Goal: Transaction & Acquisition: Purchase product/service

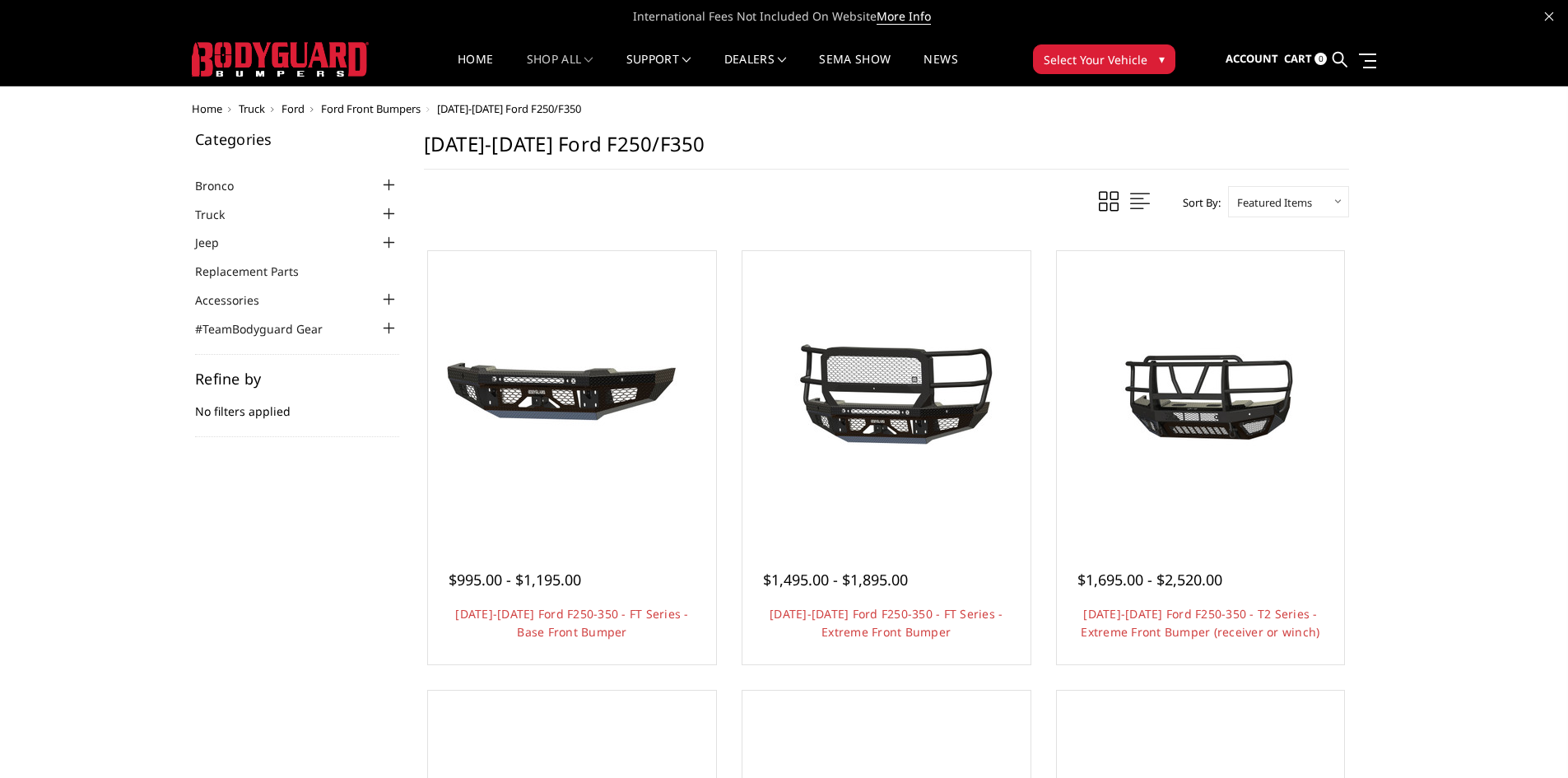
click at [389, 211] on div at bounding box center [389, 213] width 20 height 20
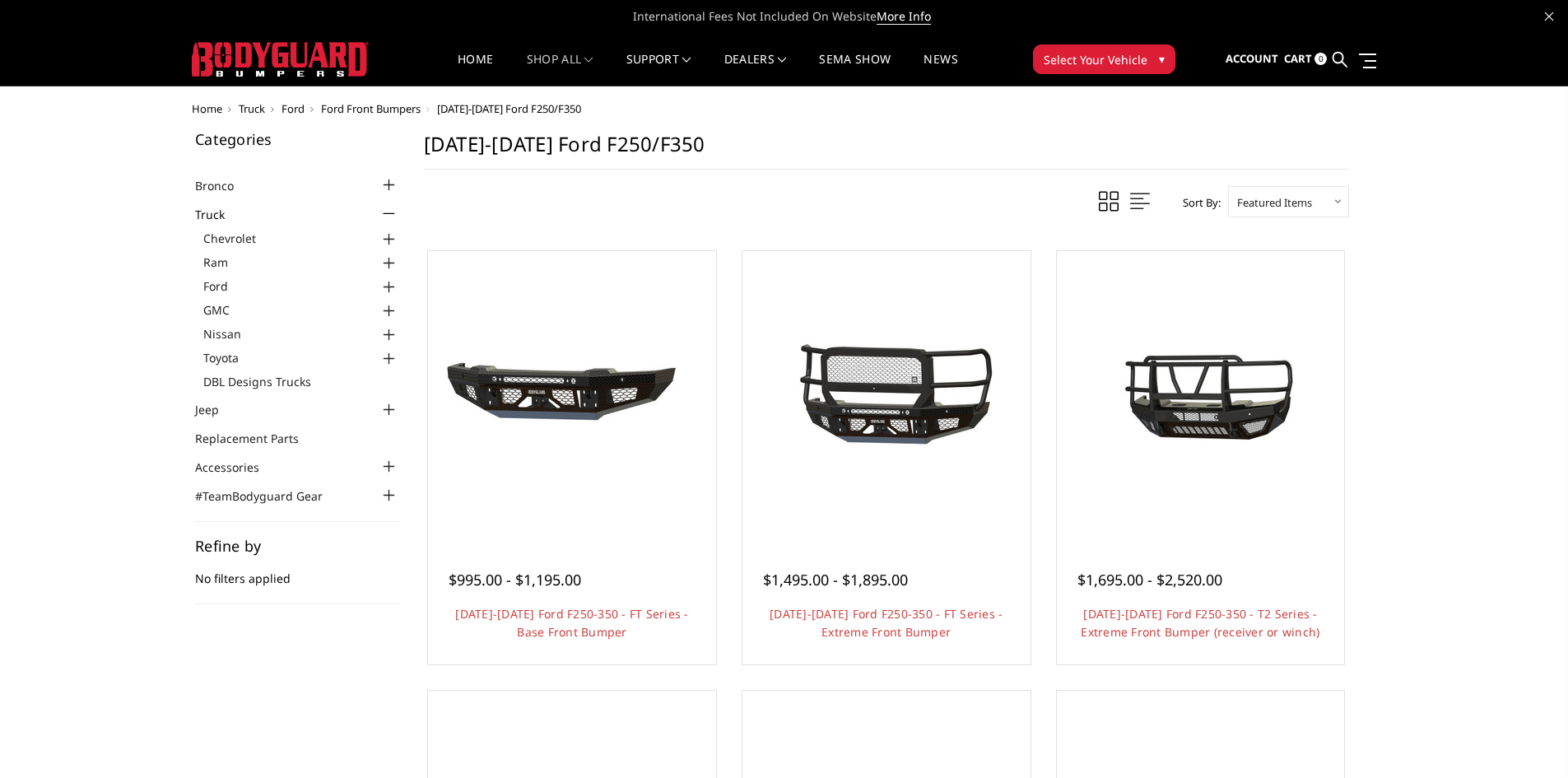
click at [386, 282] on div at bounding box center [389, 287] width 20 height 20
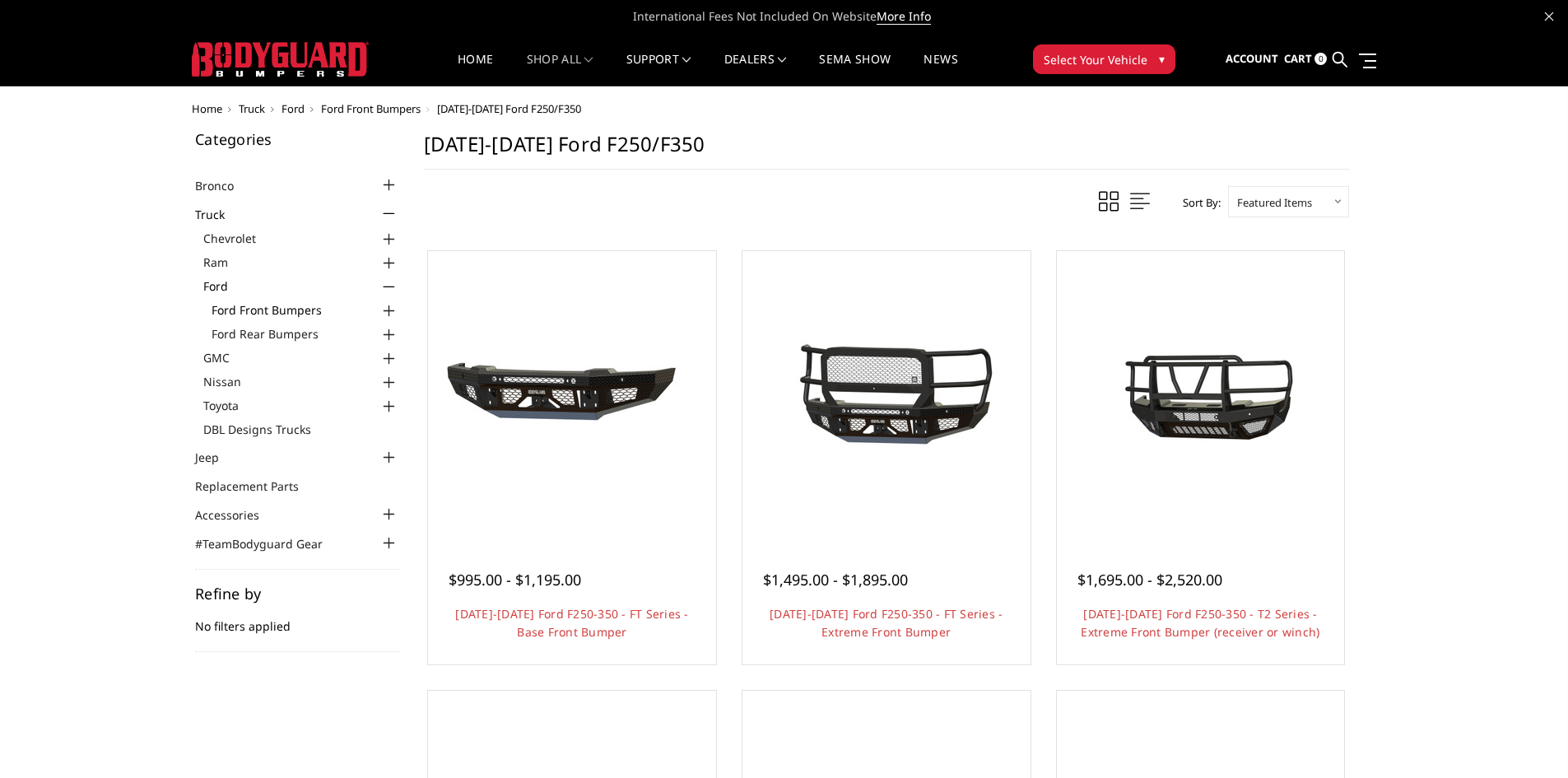
click at [291, 311] on link "Ford Front Bumpers" at bounding box center [305, 310] width 188 height 17
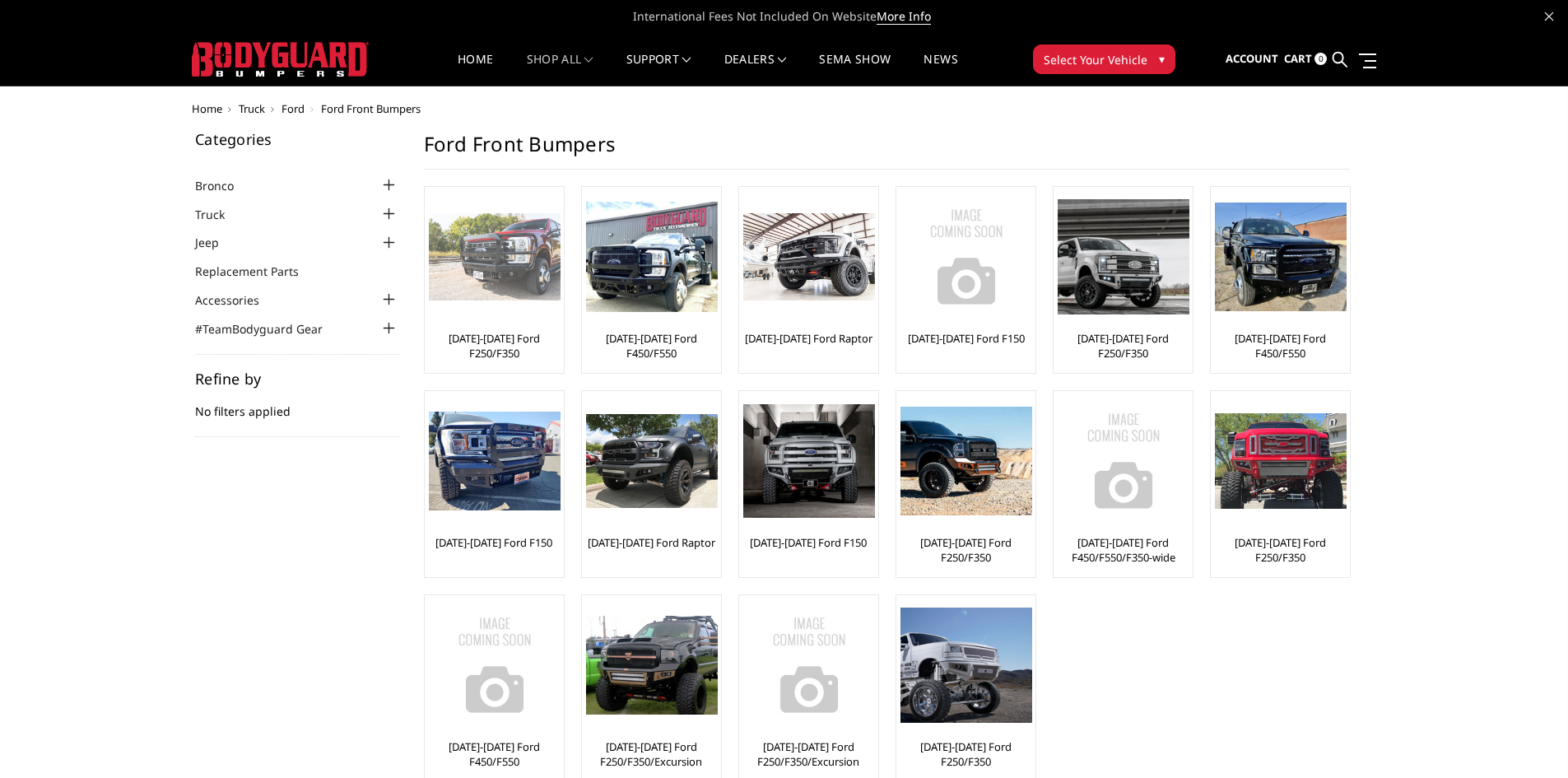
click at [494, 341] on link "[DATE]-[DATE] Ford F250/F350" at bounding box center [494, 345] width 131 height 30
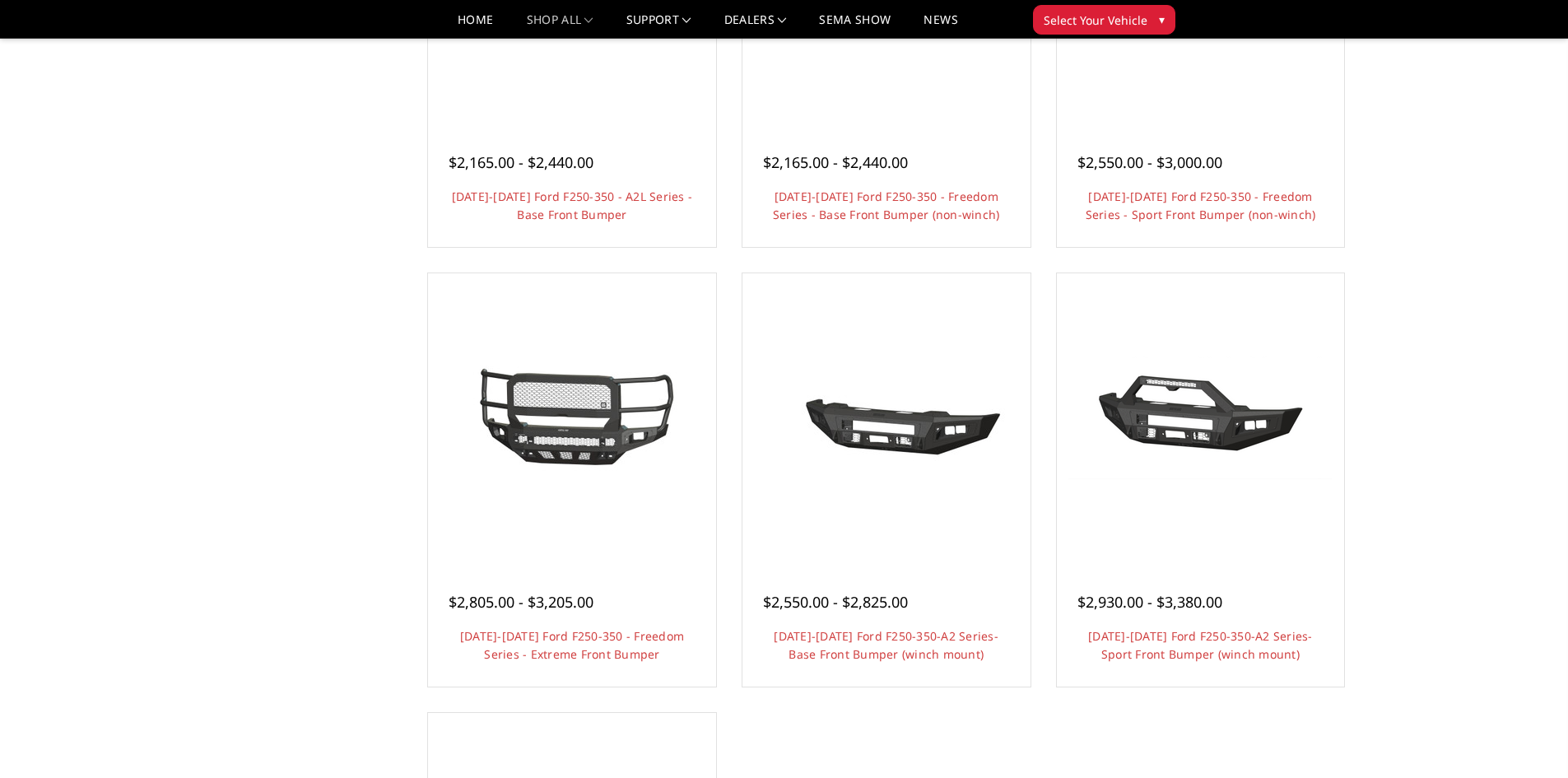
scroll to position [823, 0]
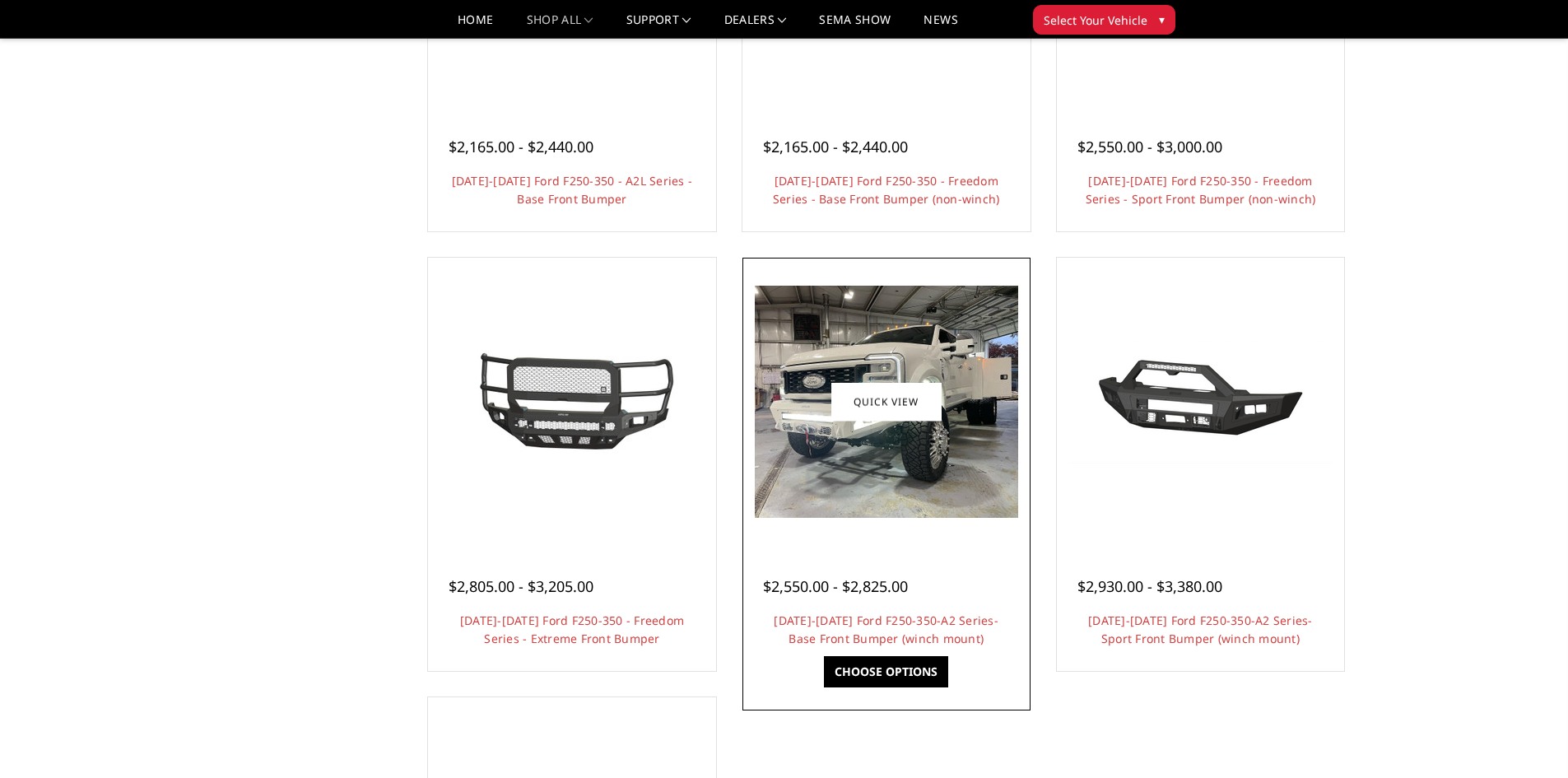
click at [881, 546] on div "$2,550.00 - $2,825.00 2023-2025 Ford F250-350-A2 Series-Base Front Bumper (winc…" at bounding box center [886, 604] width 280 height 125
click at [885, 625] on link "[DATE]-[DATE] Ford F250-350-A2 Series-Base Front Bumper (winch mount)" at bounding box center [886, 629] width 225 height 33
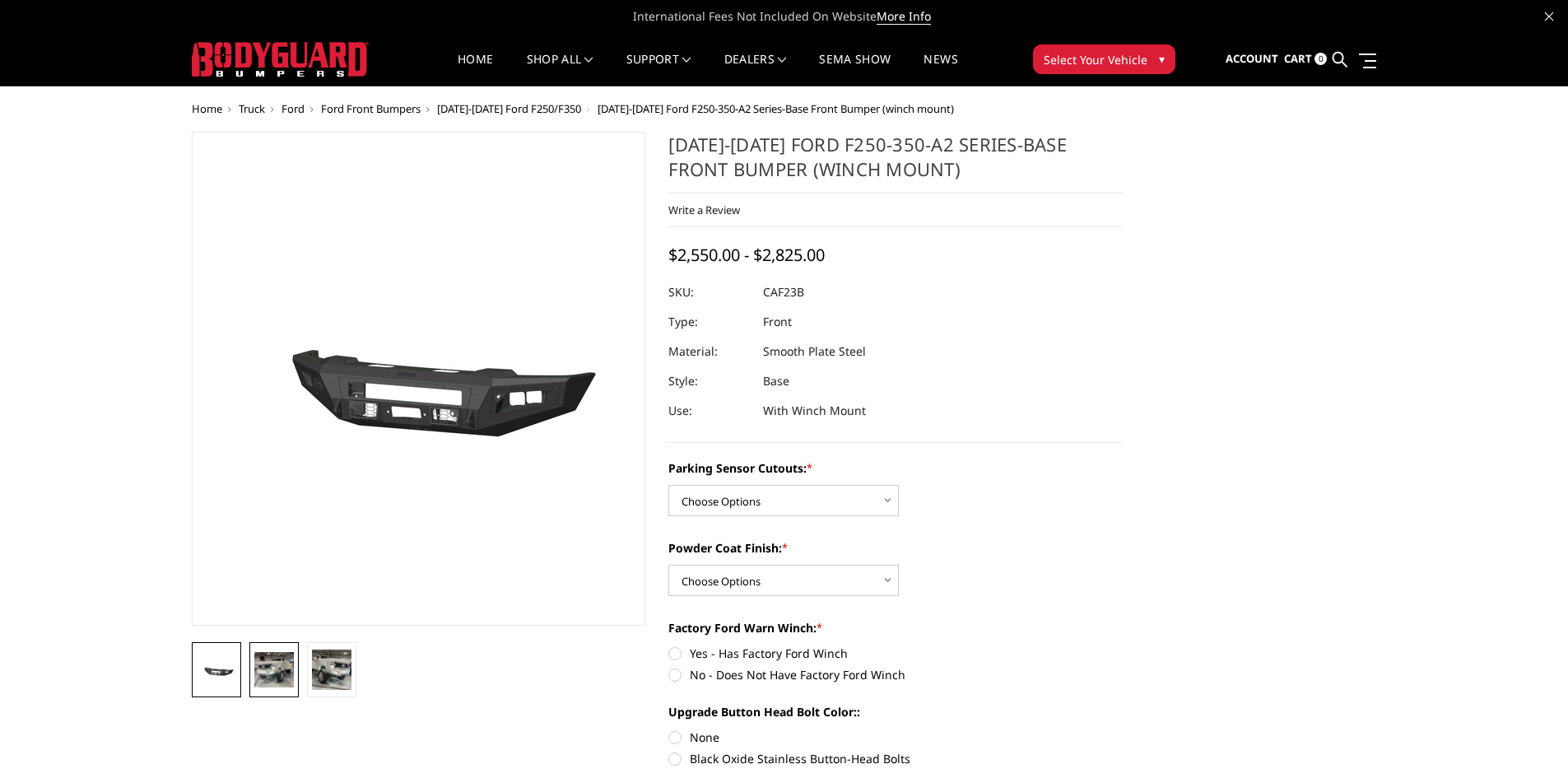
click at [273, 685] on img at bounding box center [274, 669] width 39 height 34
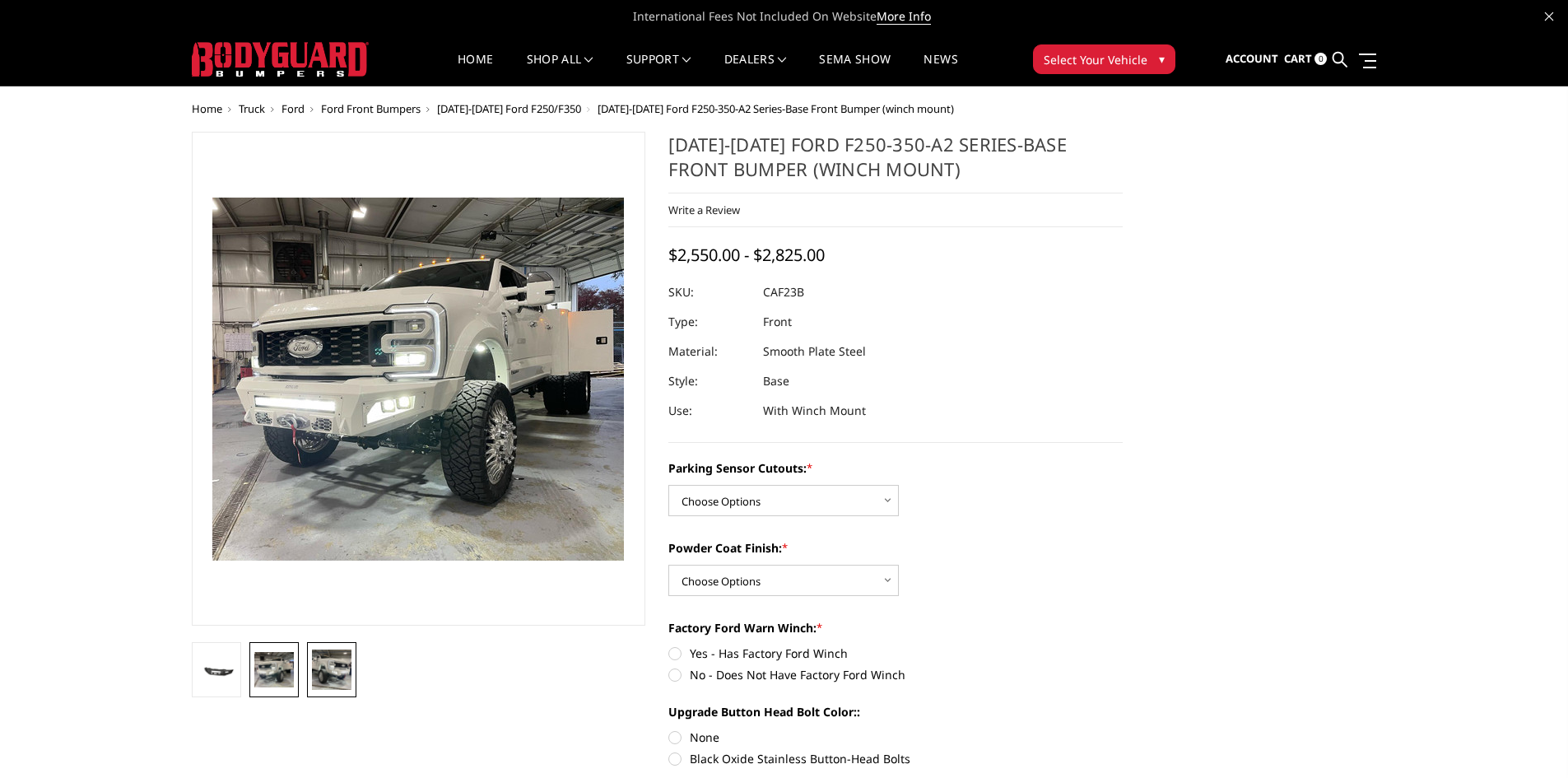
click at [350, 669] on img at bounding box center [331, 669] width 39 height 39
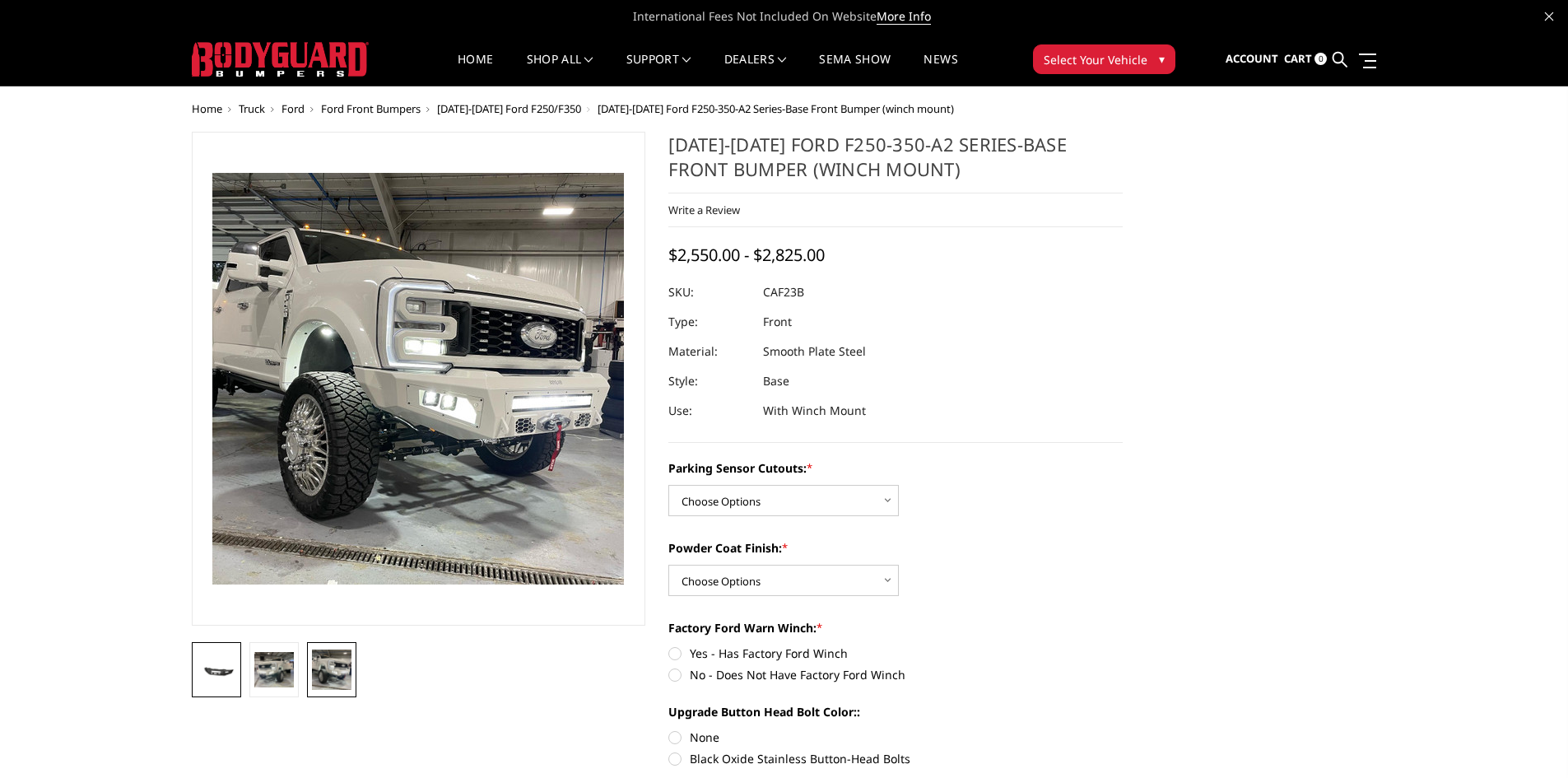
click at [215, 677] on img at bounding box center [216, 671] width 39 height 19
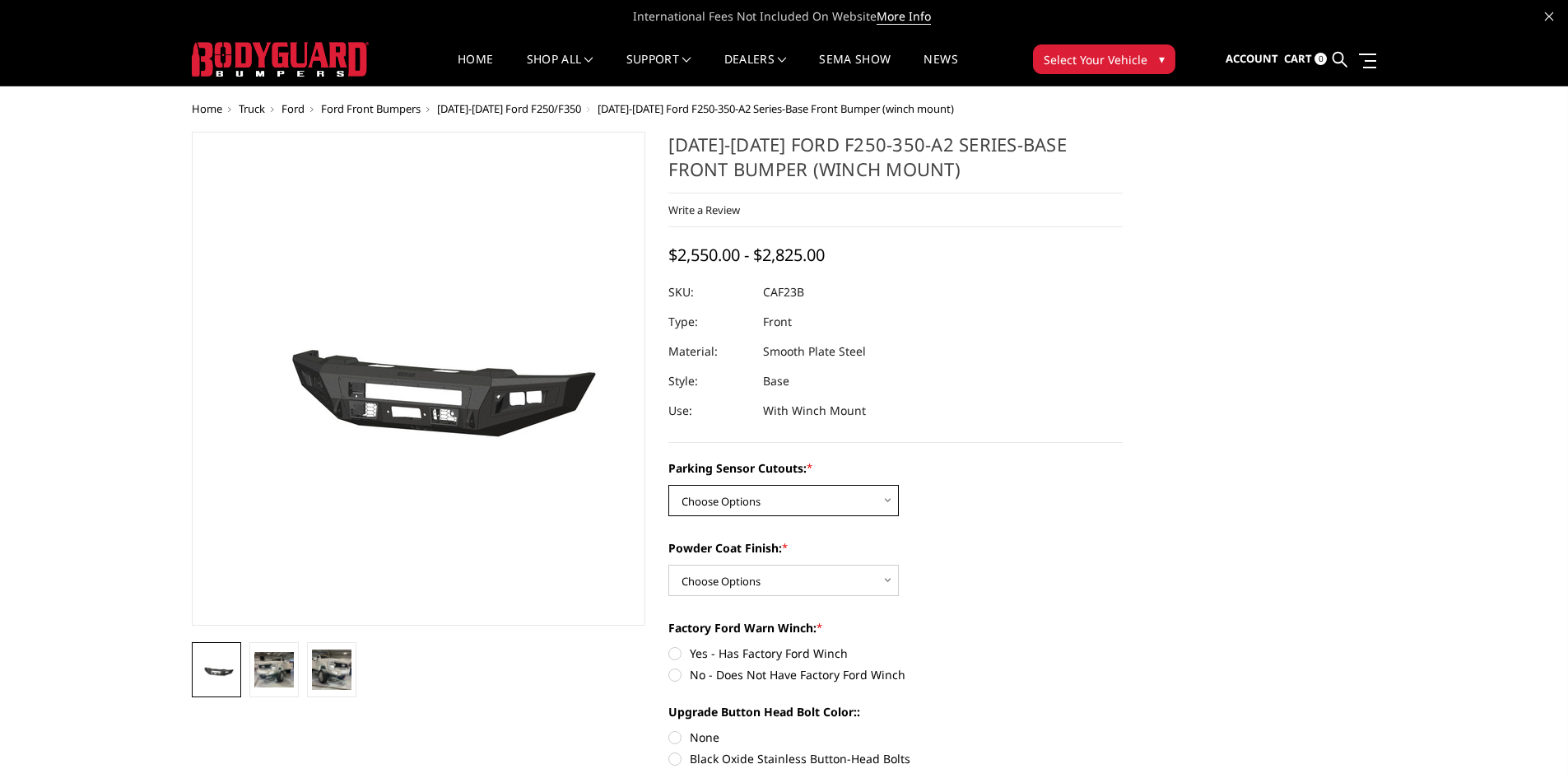
click at [851, 503] on select "Choose Options No-Without Parking Sensor Cutouts Yes-With Parking Sensor Cutouts" at bounding box center [784, 500] width 231 height 32
select select "2399"
click at [669, 485] on select "Choose Options No-Without Parking Sensor Cutouts Yes-With Parking Sensor Cutouts" at bounding box center [784, 500] width 231 height 32
click at [879, 582] on select "Choose Options Bare Metal Textured Black Powder Coat" at bounding box center [784, 580] width 231 height 32
select select "2401"
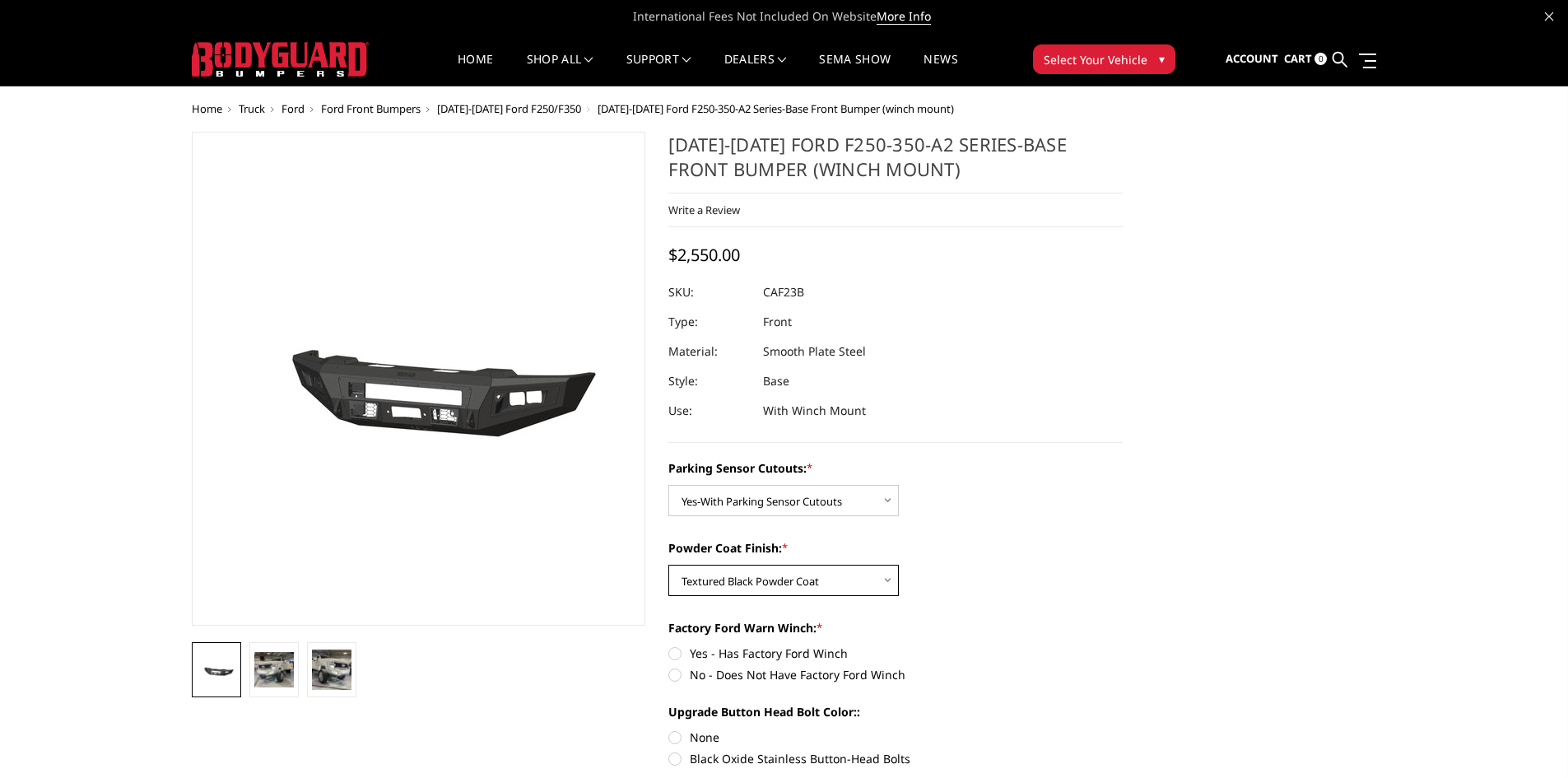
click at [669, 565] on select "Choose Options Bare Metal Textured Black Powder Coat" at bounding box center [784, 580] width 231 height 32
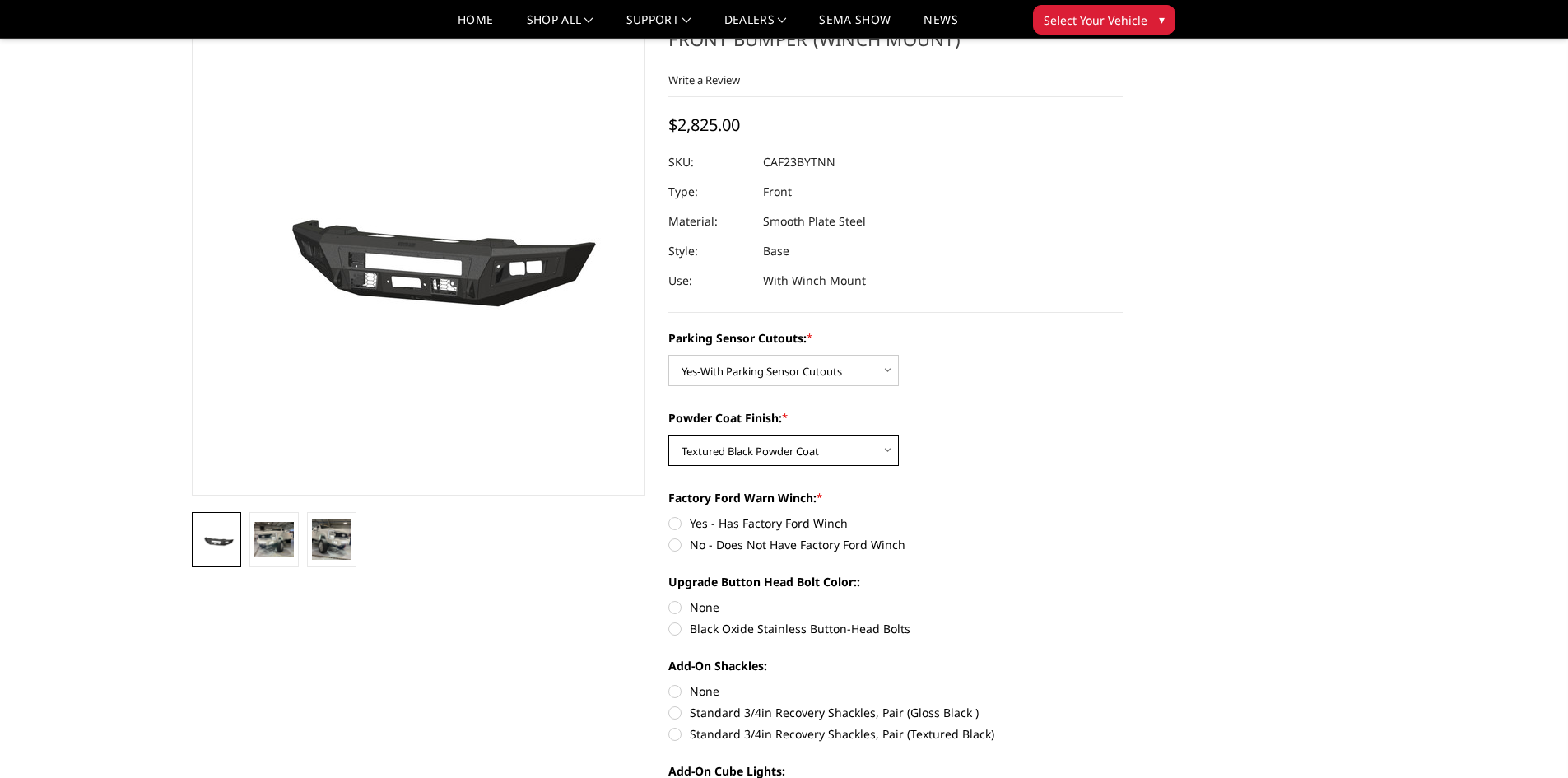
scroll to position [82, 0]
click at [675, 543] on label "No - Does Not Have Factory Ford Winch" at bounding box center [895, 544] width 454 height 17
click at [1122, 515] on input "No - Does Not Have Factory Ford Winch" at bounding box center [1122, 514] width 1 height 1
radio input "true"
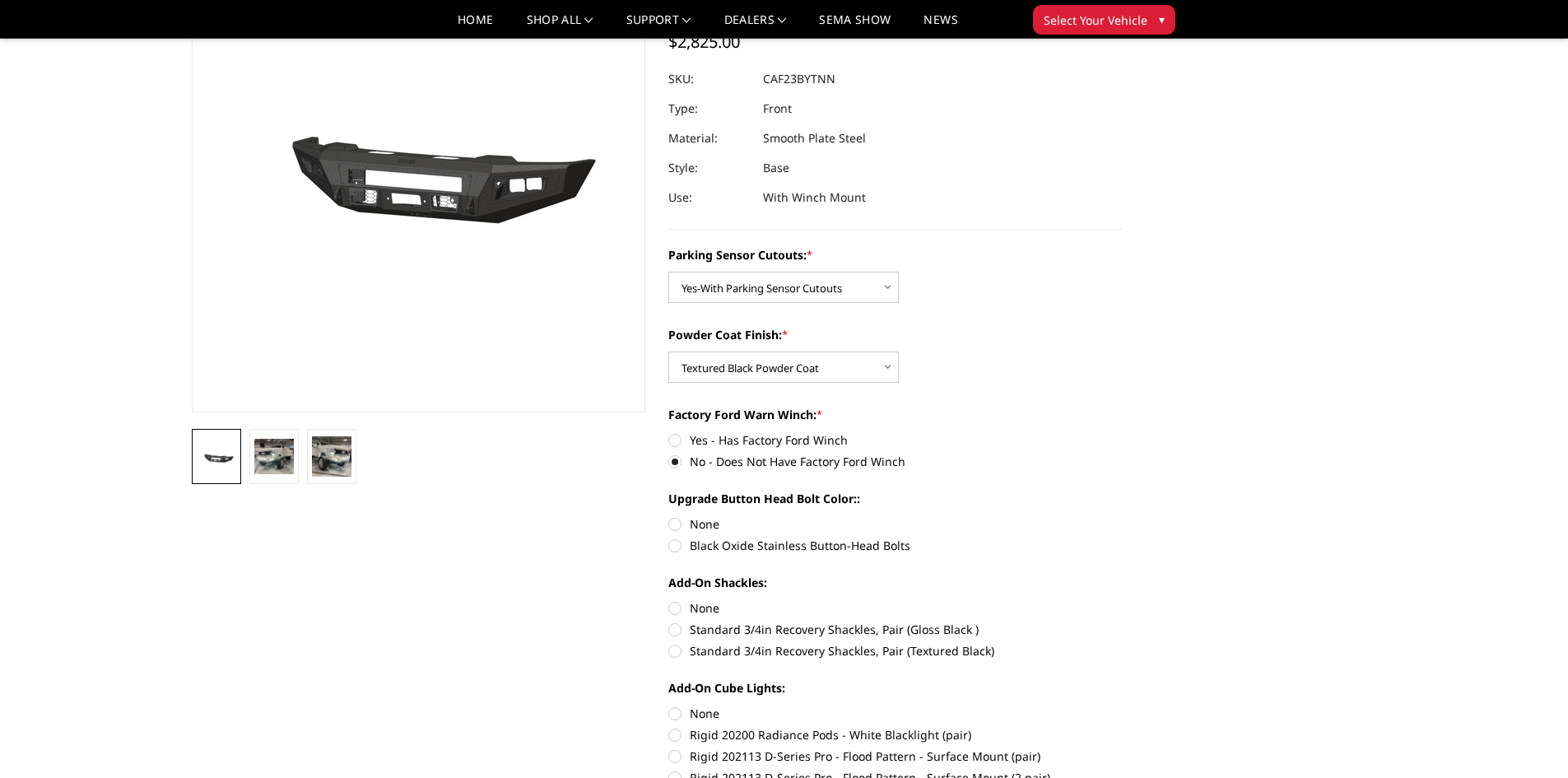
click at [673, 548] on label "Black Oxide Stainless Button-Head Bolts" at bounding box center [895, 545] width 454 height 17
click at [1122, 516] on input "Black Oxide Stainless Button-Head Bolts" at bounding box center [1122, 516] width 1 height 1
radio input "true"
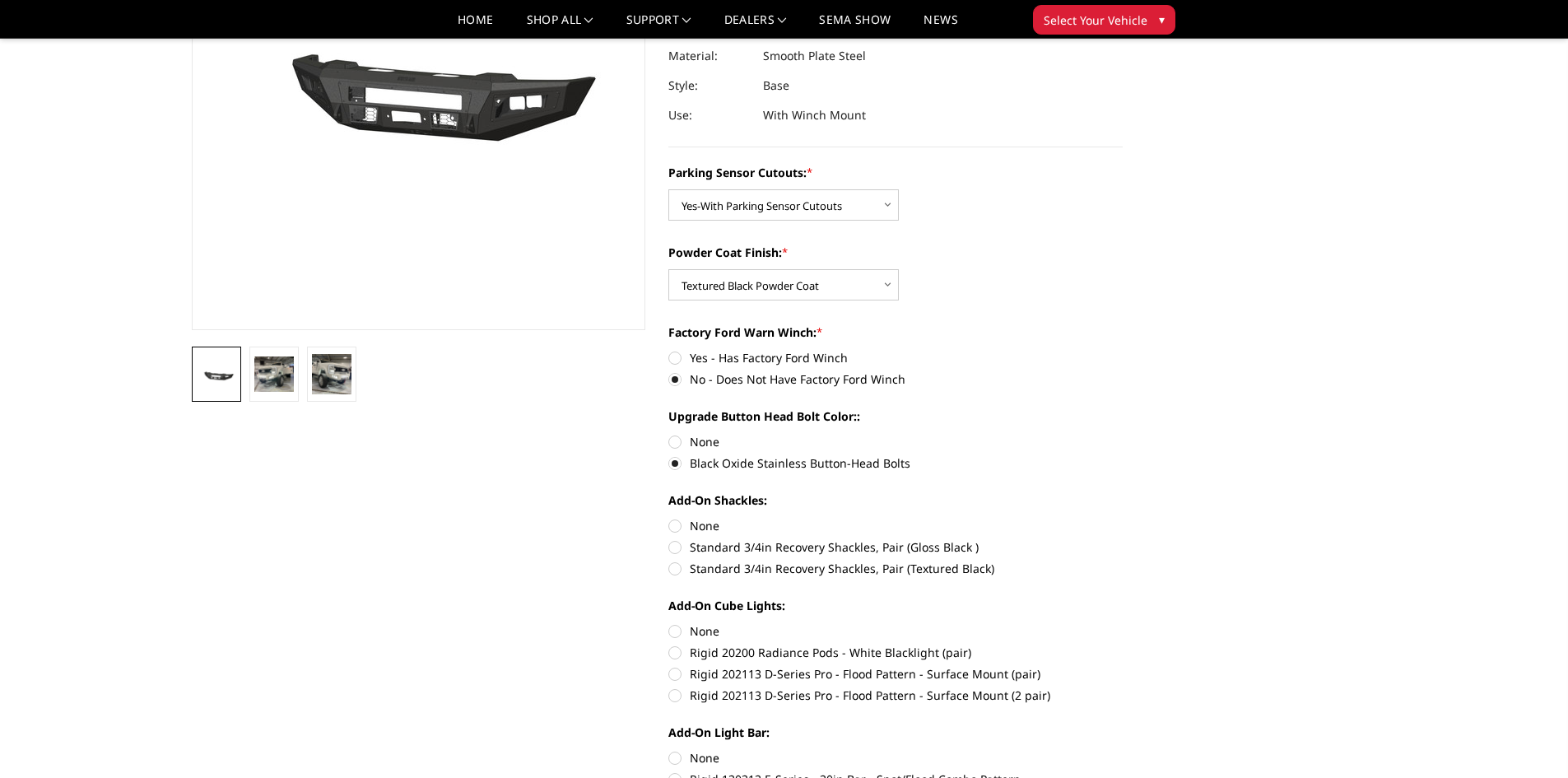
click at [673, 568] on label "Standard 3/4in Recovery Shackles, Pair (Textured Black)" at bounding box center [895, 568] width 454 height 17
click at [1122, 540] on input "Standard 3/4in Recovery Shackles, Pair (Textured Black)" at bounding box center [1122, 539] width 1 height 1
radio input "true"
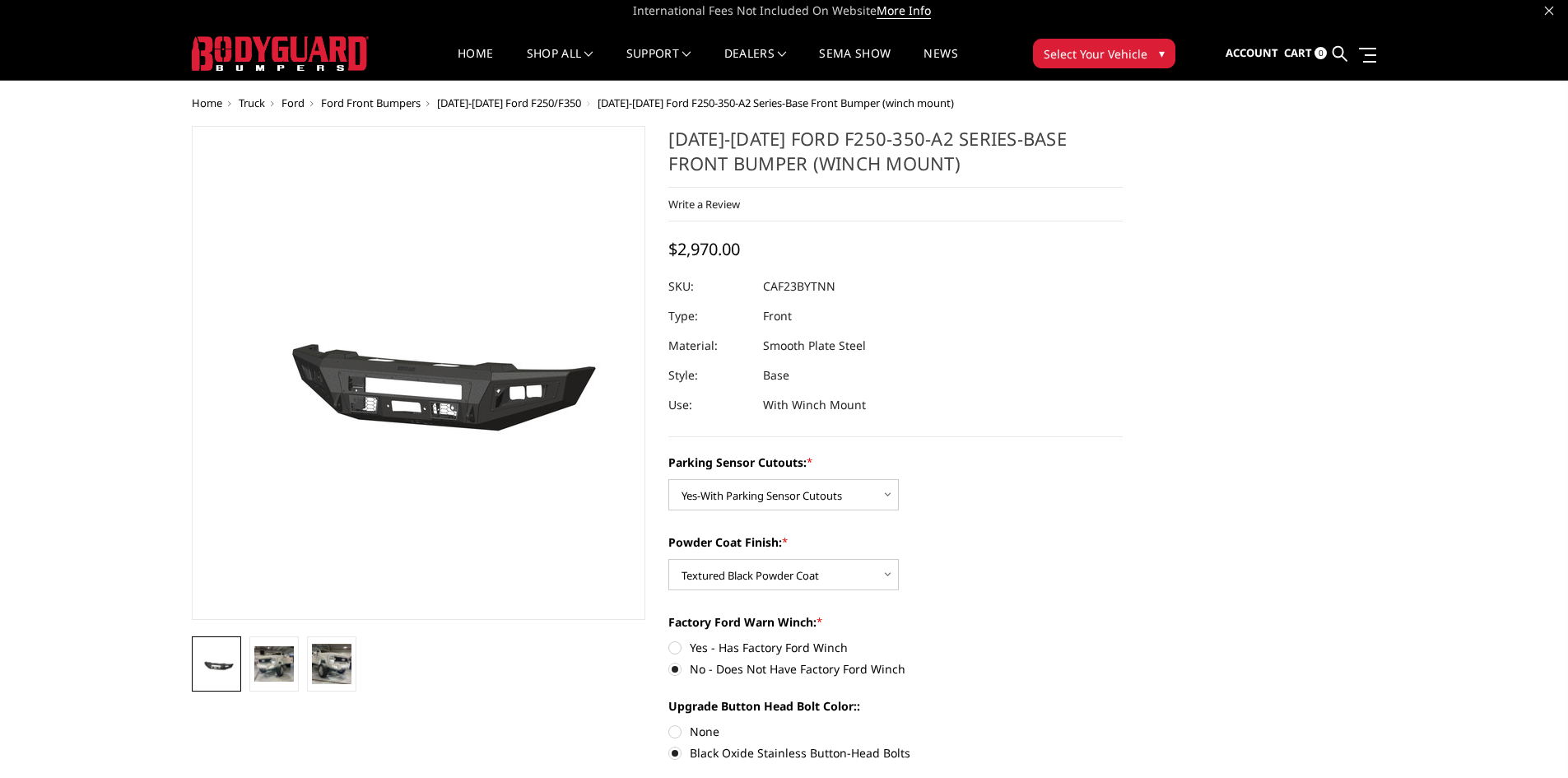
scroll to position [0, 0]
